Goal: Information Seeking & Learning: Learn about a topic

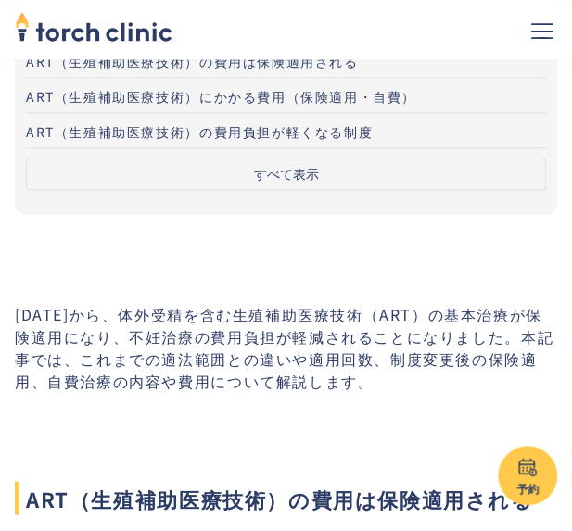
click at [291, 167] on button "すべて表示" at bounding box center [286, 174] width 520 height 32
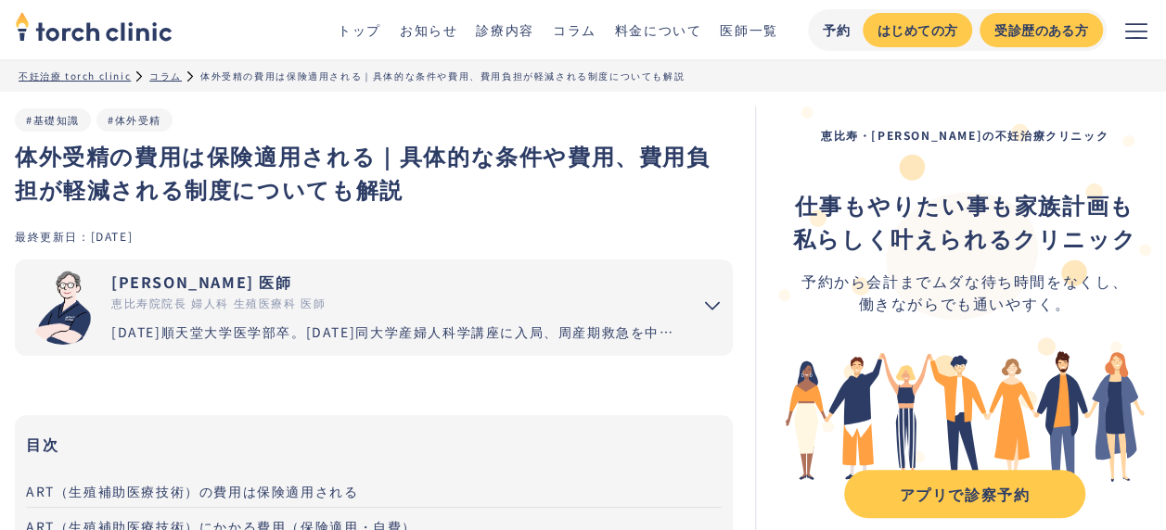
click at [542, 193] on h1 "体外受精の費用は保険適用される｜具体的な条件や費用、費用負担が軽減される制度についても解説" at bounding box center [374, 172] width 718 height 67
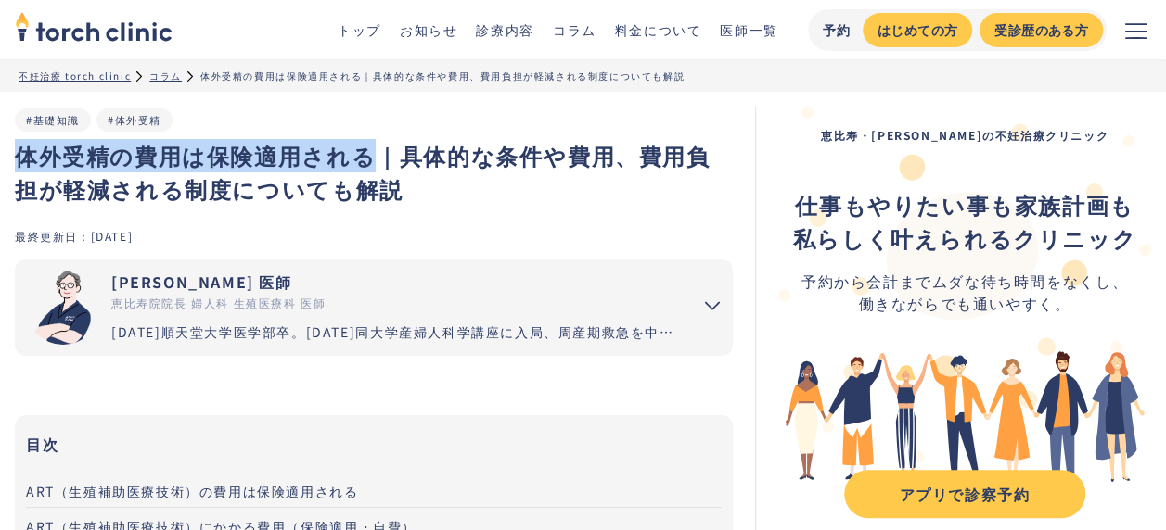
drag, startPoint x: 15, startPoint y: 161, endPoint x: 365, endPoint y: 149, distance: 350.7
click at [365, 149] on h1 "体外受精の費用は保険適用される｜具体的な条件や費用、費用負担が軽減される制度についても解説" at bounding box center [374, 172] width 718 height 67
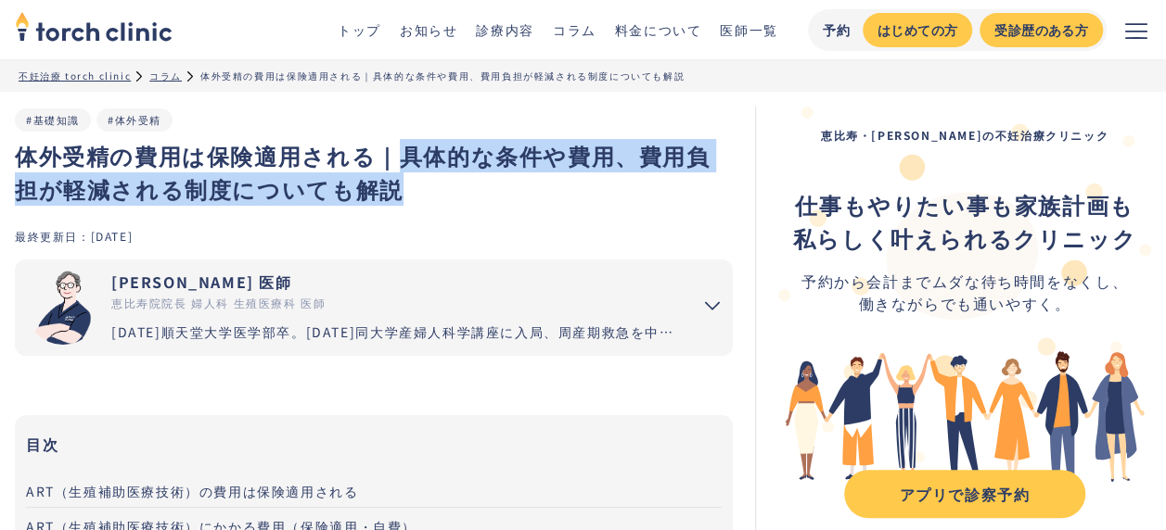
drag, startPoint x: 395, startPoint y: 162, endPoint x: 624, endPoint y: 189, distance: 230.6
click at [571, 183] on h1 "体外受精の費用は保険適用される｜具体的な条件や費用、費用負担が軽減される制度についても解説" at bounding box center [374, 172] width 718 height 67
click at [571, 215] on div "体外受精の費用は保険適用される｜具体的な条件や費用、費用負担が軽減される制度についても解説 #基礎知識 #体外受精" at bounding box center [374, 167] width 718 height 121
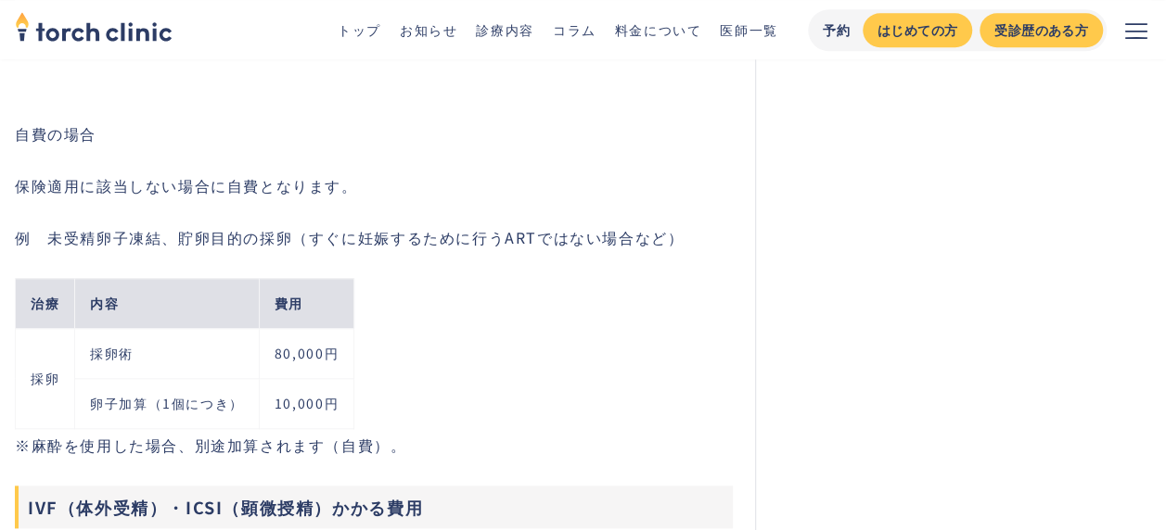
scroll to position [4358, 0]
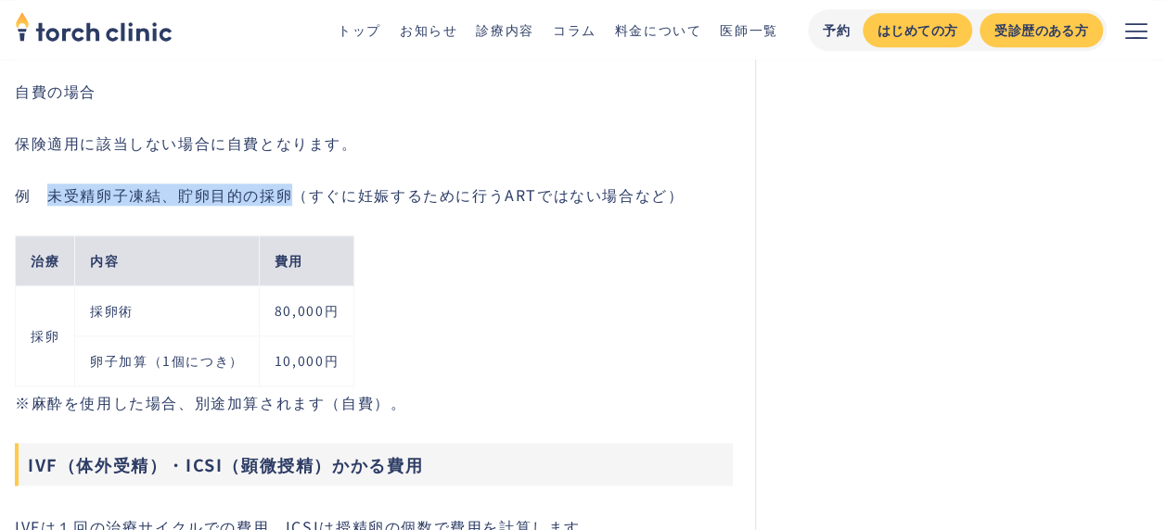
drag, startPoint x: 51, startPoint y: 192, endPoint x: 293, endPoint y: 175, distance: 242.6
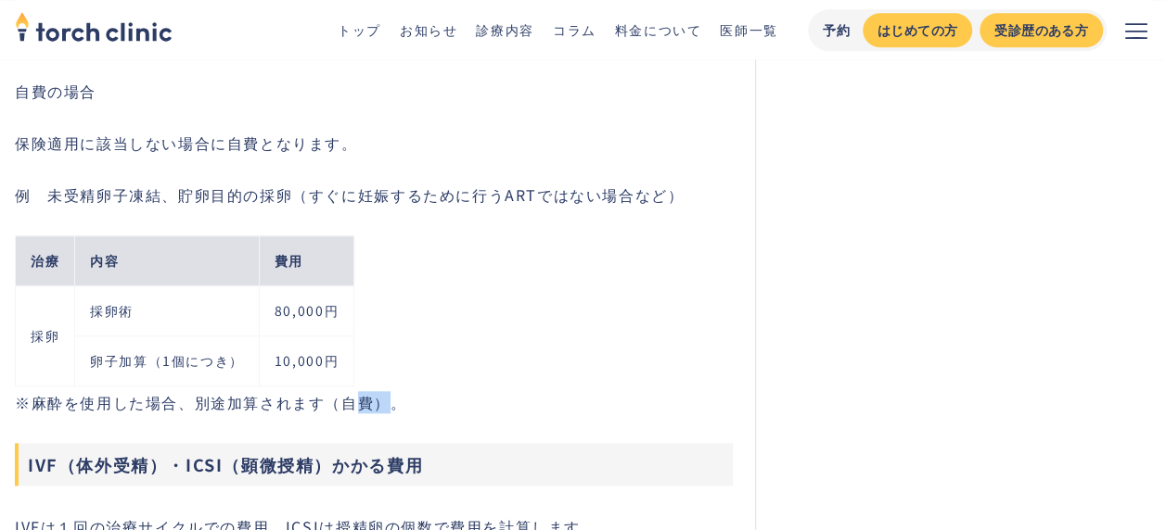
drag, startPoint x: 345, startPoint y: 399, endPoint x: 369, endPoint y: 393, distance: 24.7
click at [369, 393] on div "例　未受精卵子凍結、貯卵目的の採卵（すぐに妊娠するために行うARTではない場合など） 治療 内容 費用 採卵 採卵術 80,000円 卵子加算（1個につき） …" at bounding box center [374, 299] width 718 height 230
click at [463, 325] on div "治療 内容 費用 採卵 採卵術 80,000円 卵子加算（1個につき） 10,000円" at bounding box center [381, 298] width 733 height 185
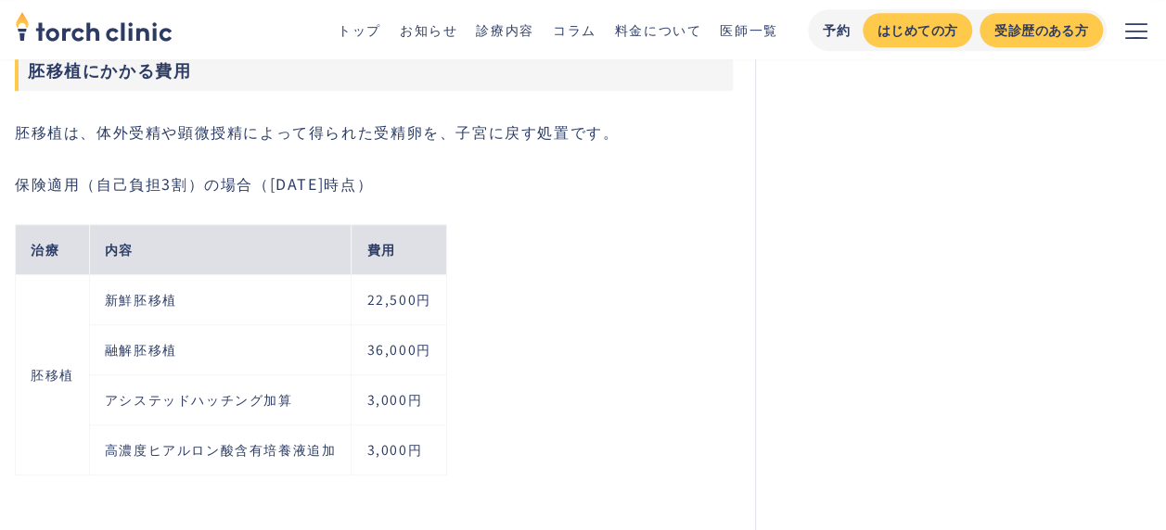
scroll to position [7604, 0]
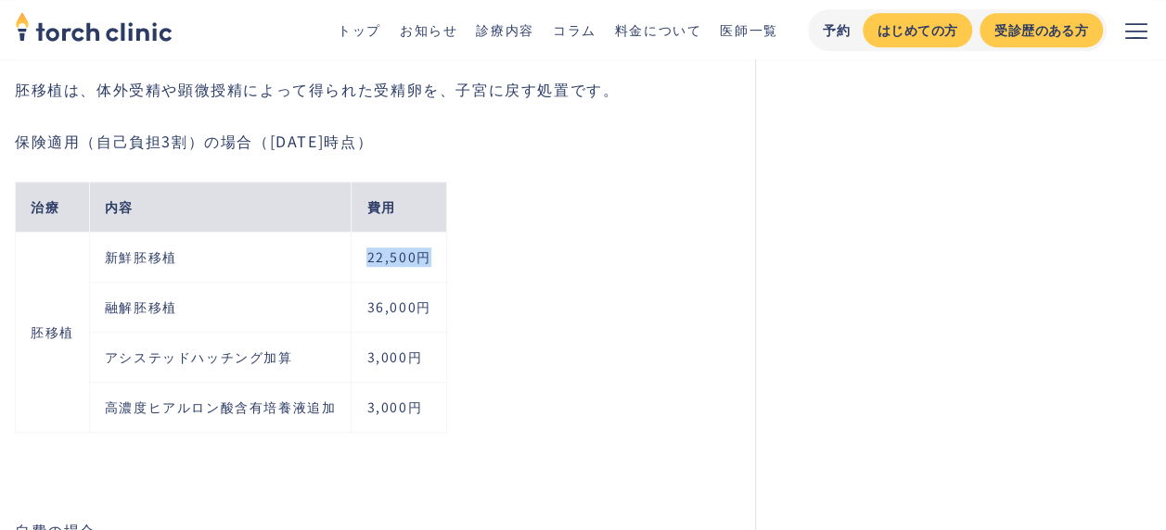
drag, startPoint x: 364, startPoint y: 243, endPoint x: 431, endPoint y: 244, distance: 66.8
click at [431, 244] on td "22,500円" at bounding box center [398, 257] width 95 height 50
click at [508, 243] on div "治療 内容 費用 胚移植 新鮮胚移植 22,500円 融解胚移植 36,000円 アシステッドハッチング加算 3,000円 高濃度ヒアルロン酸含有培養液追加 …" at bounding box center [381, 295] width 733 height 286
drag, startPoint x: 428, startPoint y: 244, endPoint x: 365, endPoint y: 242, distance: 63.1
click at [365, 242] on td "22,500円" at bounding box center [398, 257] width 95 height 50
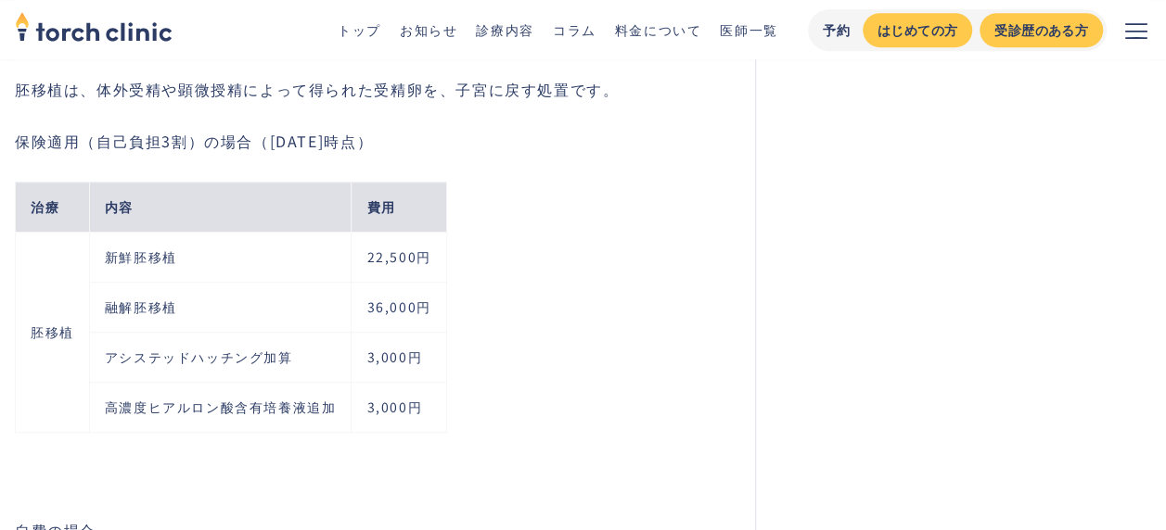
click at [510, 224] on div "治療 内容 費用 胚移植 新鮮胚移植 22,500円 融解胚移植 36,000円 アシステッドハッチング加算 3,000円 高濃度ヒアルロン酸含有培養液追加 …" at bounding box center [381, 295] width 733 height 286
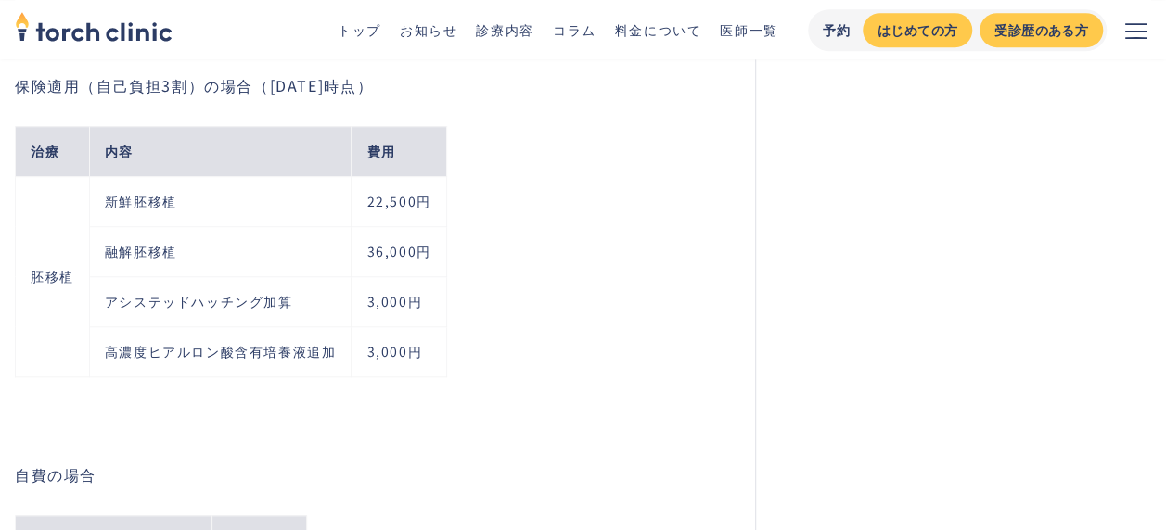
scroll to position [7697, 0]
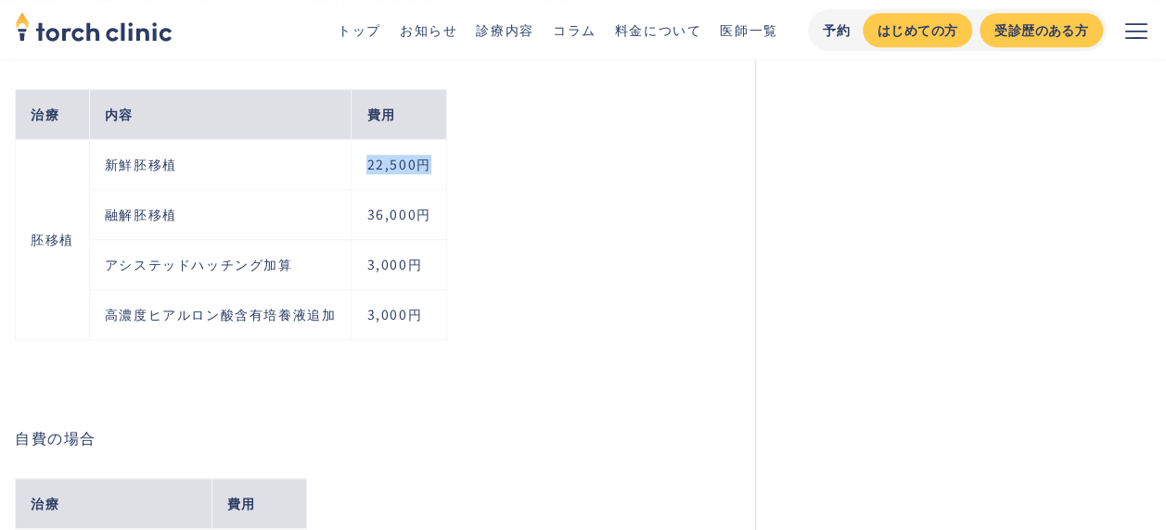
drag, startPoint x: 427, startPoint y: 150, endPoint x: 365, endPoint y: 154, distance: 61.3
click at [365, 154] on td "22,500円" at bounding box center [398, 164] width 95 height 50
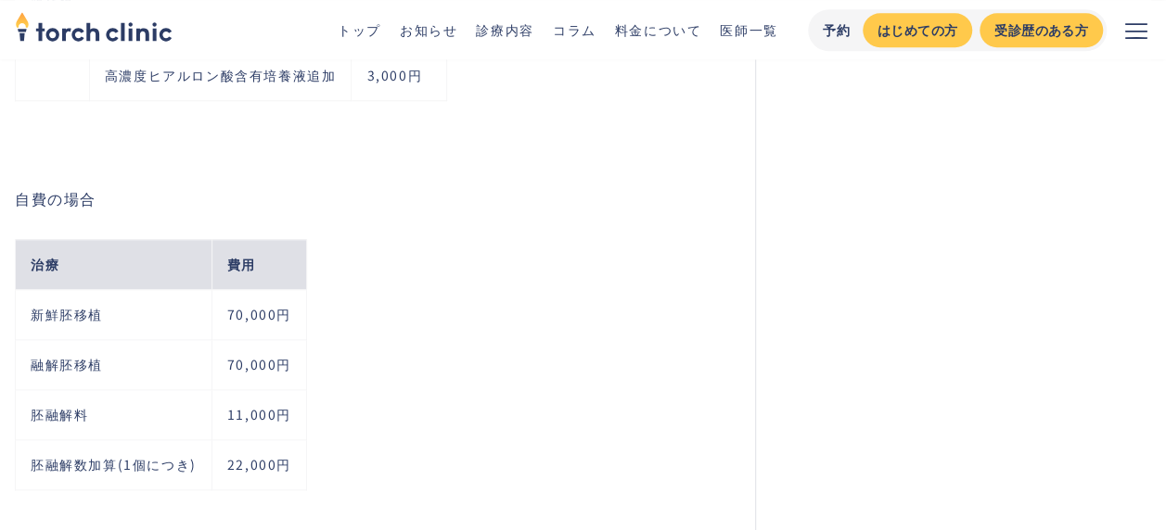
scroll to position [7975, 0]
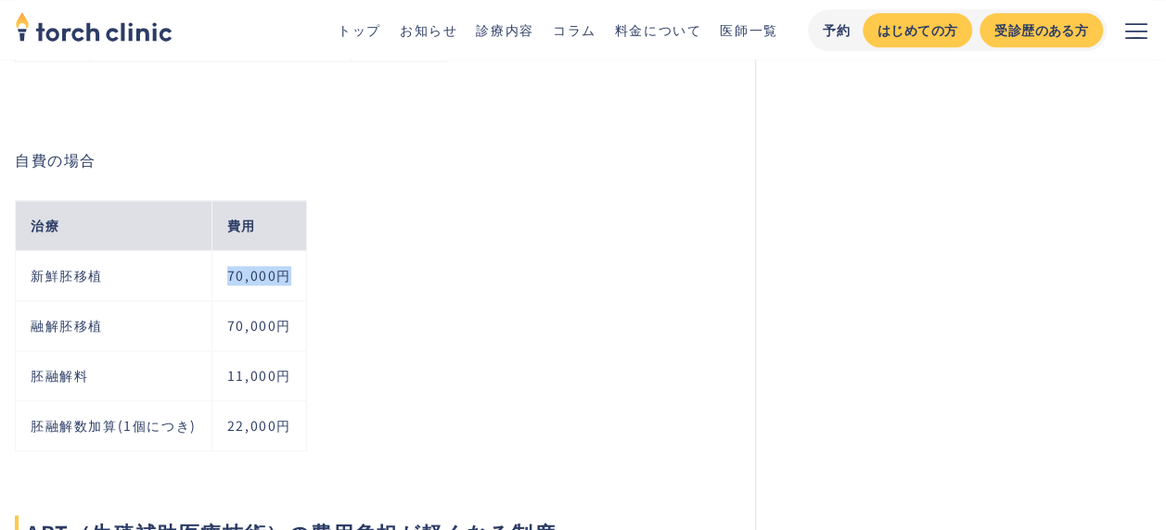
drag, startPoint x: 291, startPoint y: 262, endPoint x: 224, endPoint y: 271, distance: 67.4
click at [224, 271] on td "70,000円" at bounding box center [258, 275] width 95 height 50
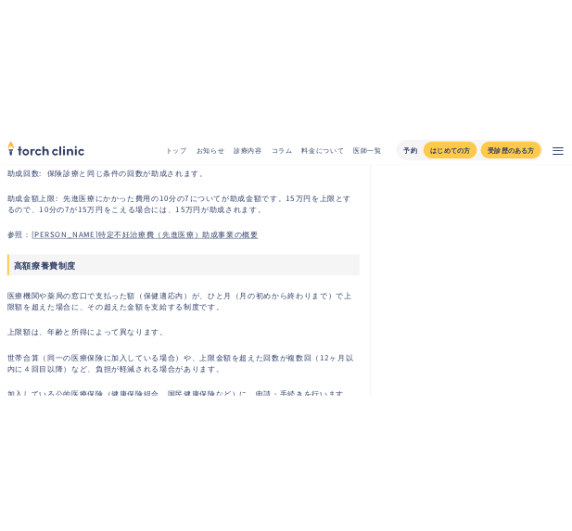
scroll to position [9511, 0]
